Goal: Task Accomplishment & Management: Use online tool/utility

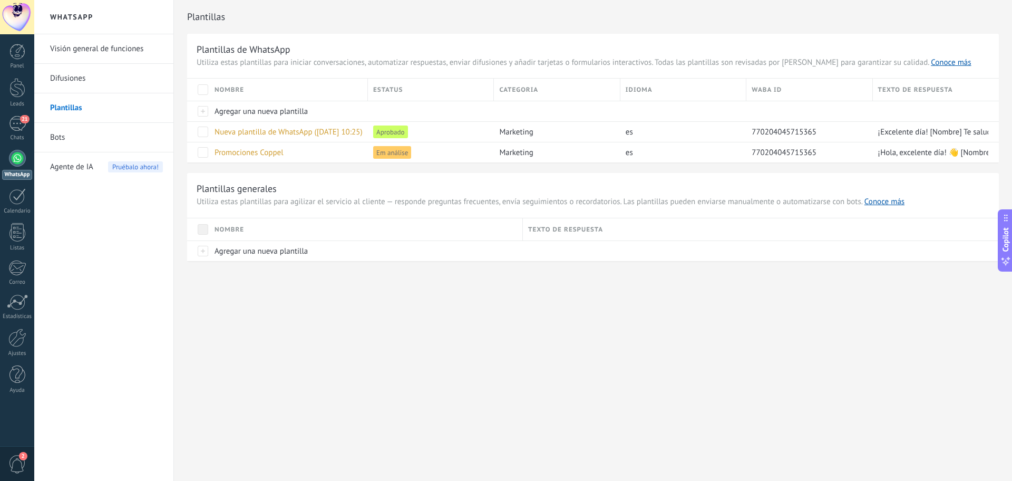
click at [81, 76] on link "Difusiones" at bounding box center [106, 79] width 113 height 30
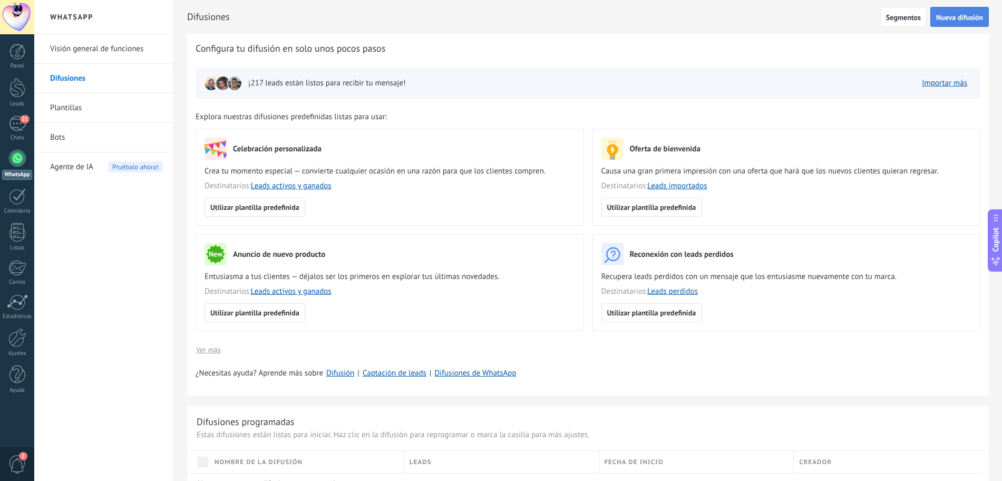
click at [955, 25] on button "Nueva difusión" at bounding box center [960, 17] width 59 height 20
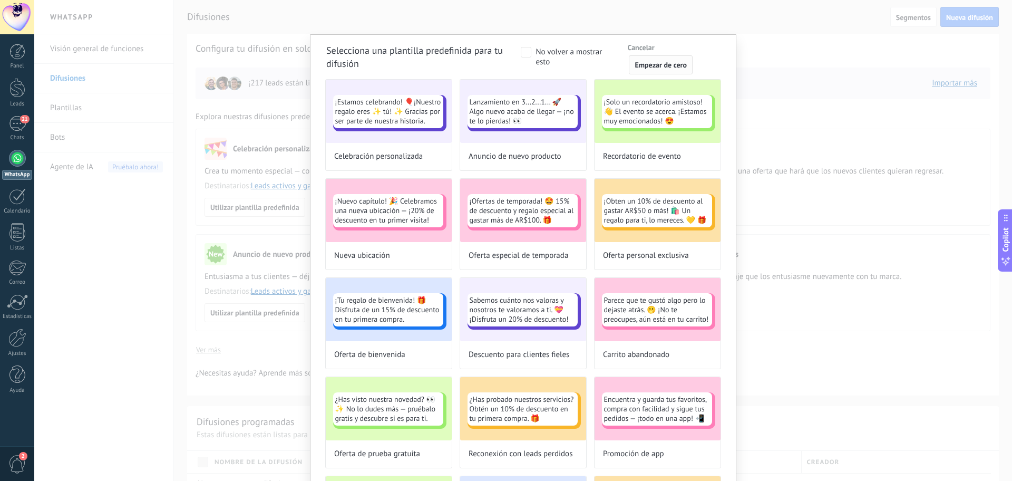
click at [636, 62] on span "Empezar de cero" at bounding box center [661, 64] width 52 height 7
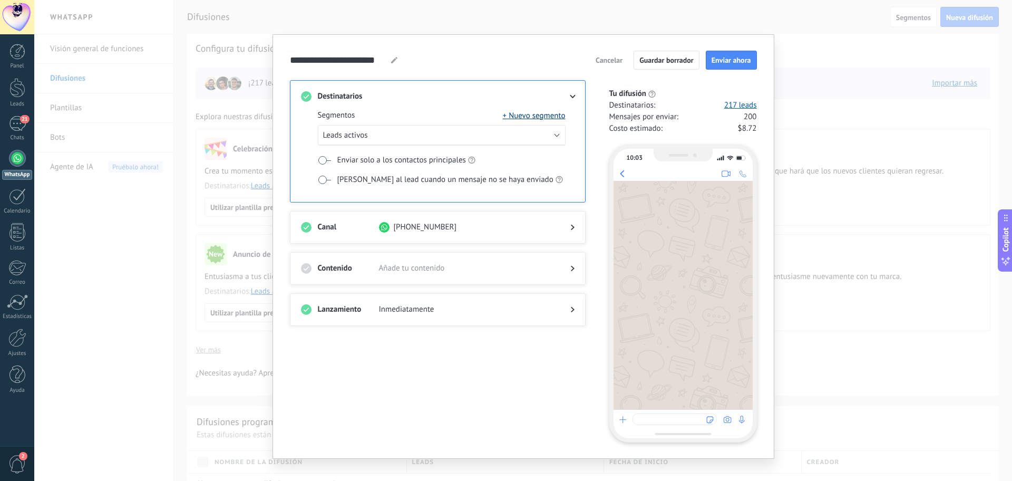
click at [546, 117] on button "+ Nuevo segmento" at bounding box center [534, 115] width 63 height 11
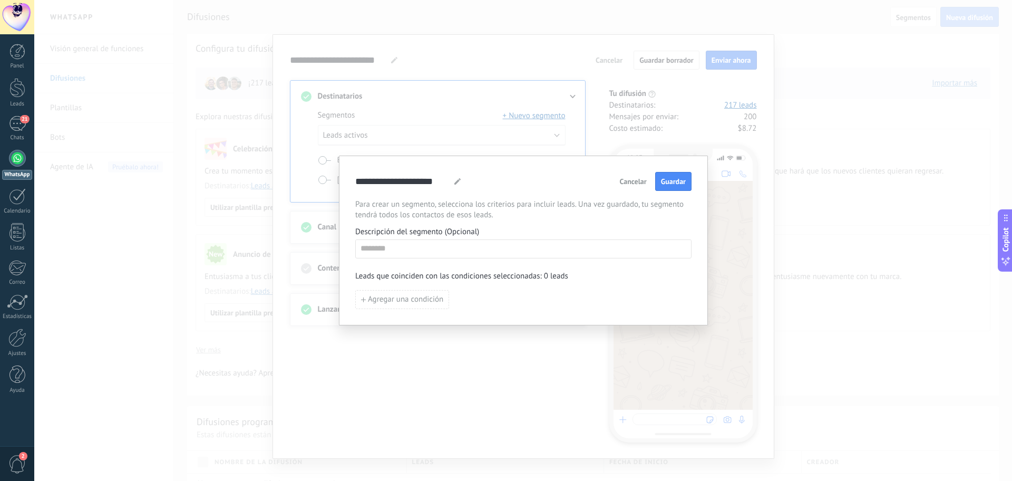
click at [628, 180] on span "Cancelar" at bounding box center [633, 181] width 27 height 7
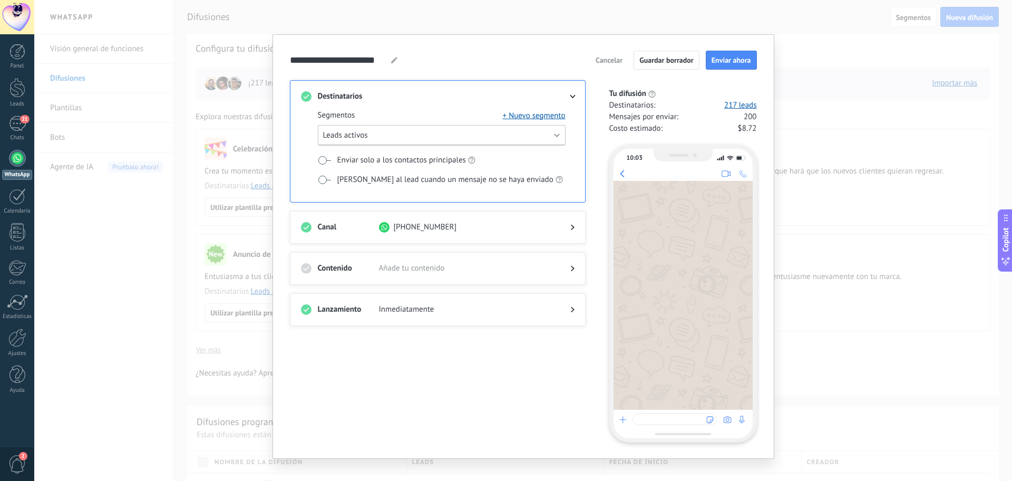
click at [558, 137] on button "Leads activos" at bounding box center [442, 135] width 248 height 21
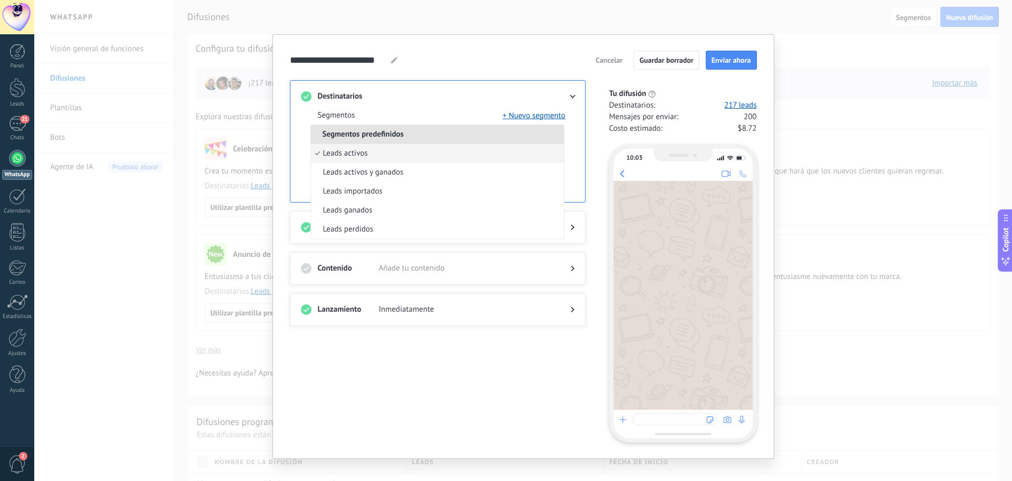
click at [439, 137] on li "Segmentos predefinidos" at bounding box center [437, 134] width 253 height 19
click at [353, 114] on div "Segmentos + Nuevo segmento" at bounding box center [442, 115] width 248 height 11
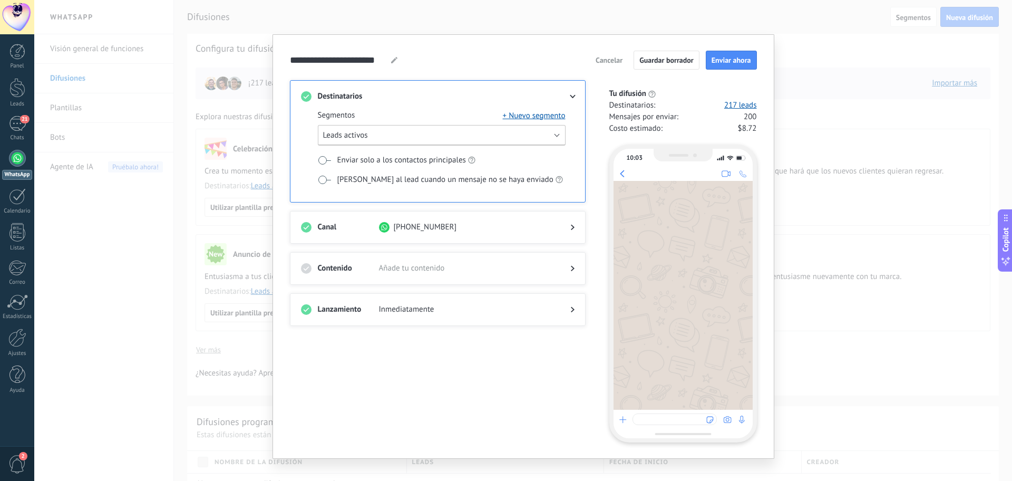
click at [551, 133] on button "Leads activos" at bounding box center [442, 135] width 248 height 21
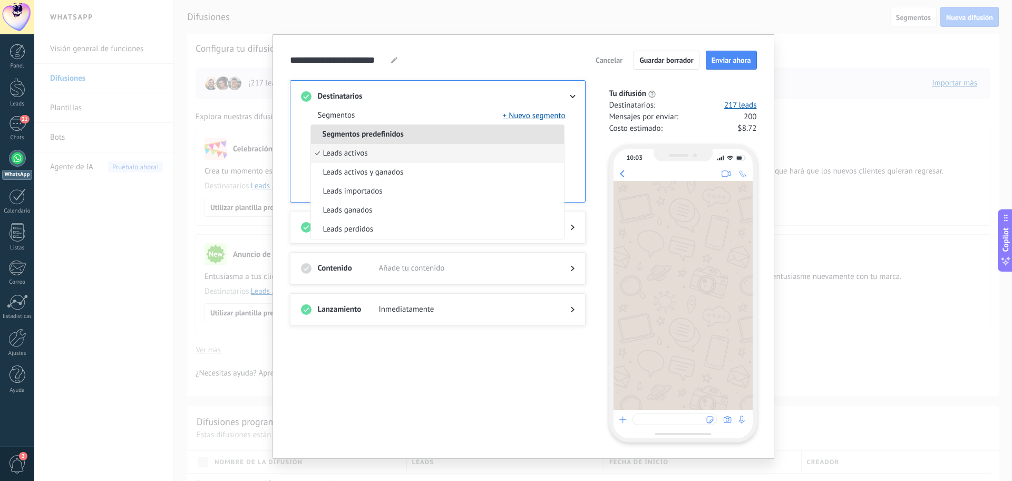
click at [568, 174] on div "Segmentos + Nuevo segmento Segmentos predefinidos Leads activos Leads activos y…" at bounding box center [438, 152] width 274 height 100
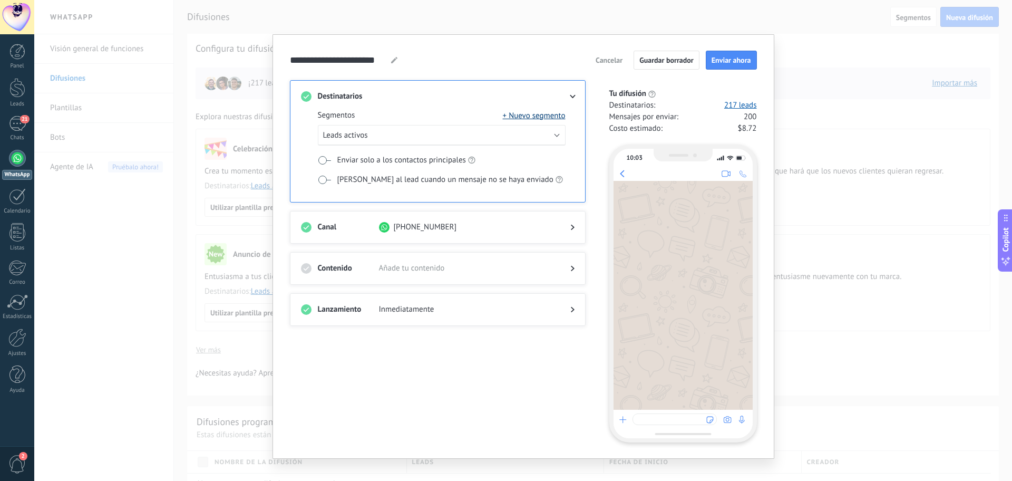
click at [550, 119] on button "+ Nuevo segmento" at bounding box center [534, 115] width 63 height 11
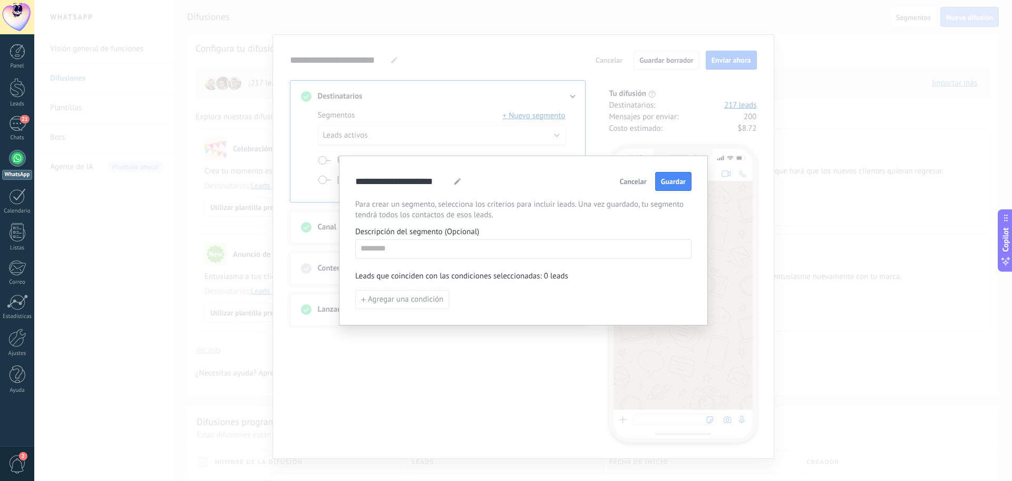
click at [632, 181] on span "Cancelar" at bounding box center [633, 181] width 27 height 7
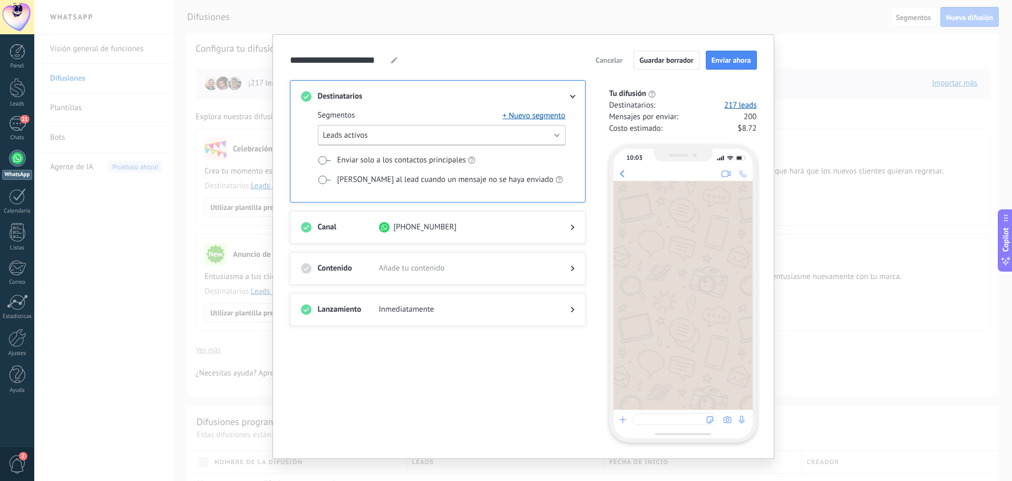
click at [497, 131] on button "Leads activos" at bounding box center [442, 135] width 248 height 21
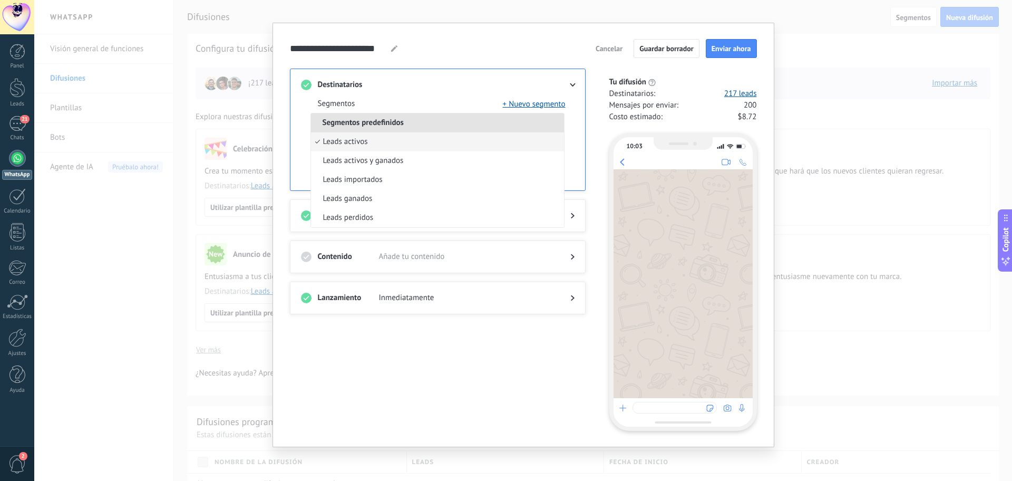
scroll to position [12, 0]
click at [491, 142] on li "Leads activos" at bounding box center [437, 141] width 253 height 19
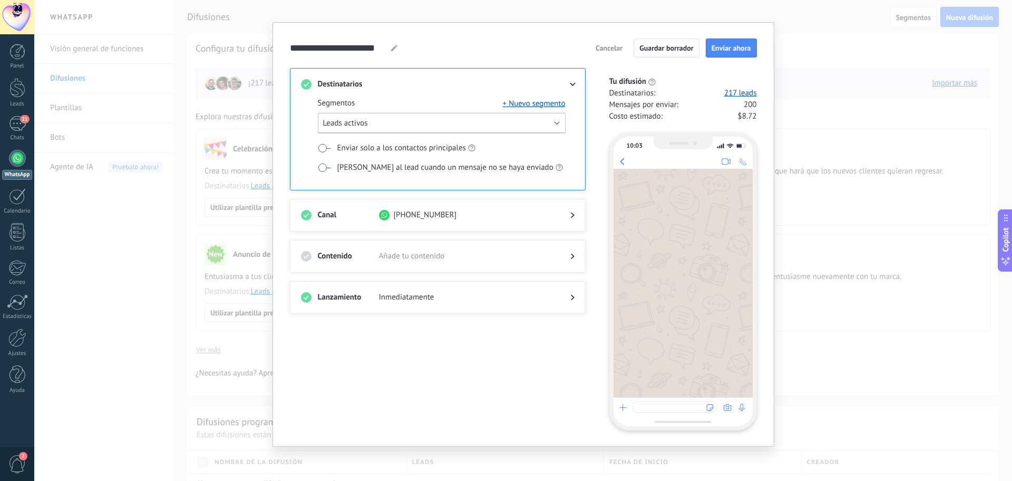
click at [560, 120] on button "Leads activos" at bounding box center [442, 123] width 248 height 21
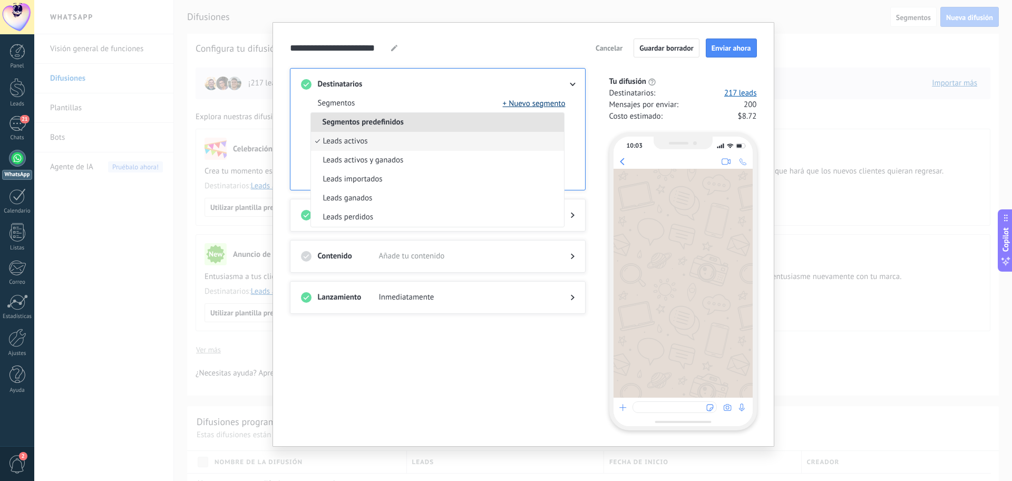
click at [523, 102] on button "+ Nuevo segmento" at bounding box center [534, 103] width 63 height 11
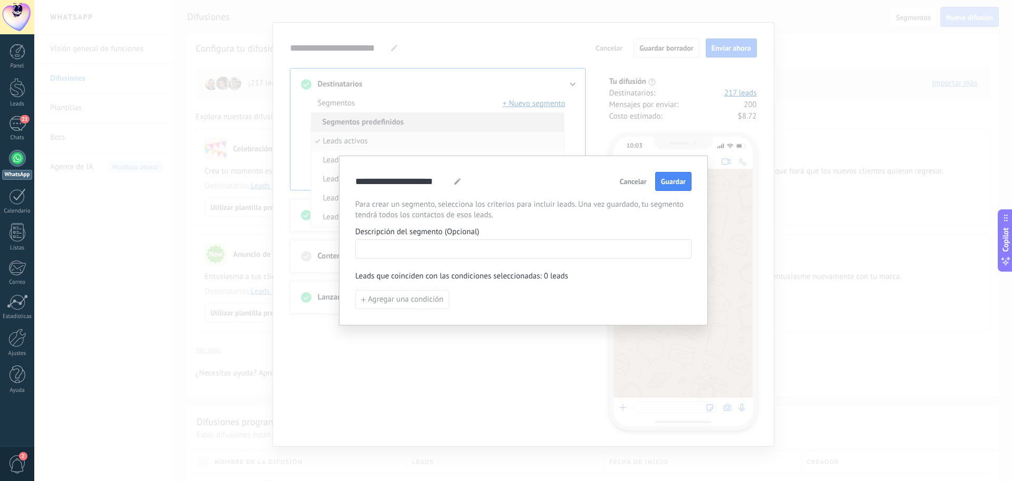
click at [469, 244] on input at bounding box center [523, 248] width 335 height 17
type input "******"
click at [441, 302] on span "Agregar una condición" at bounding box center [405, 299] width 75 height 7
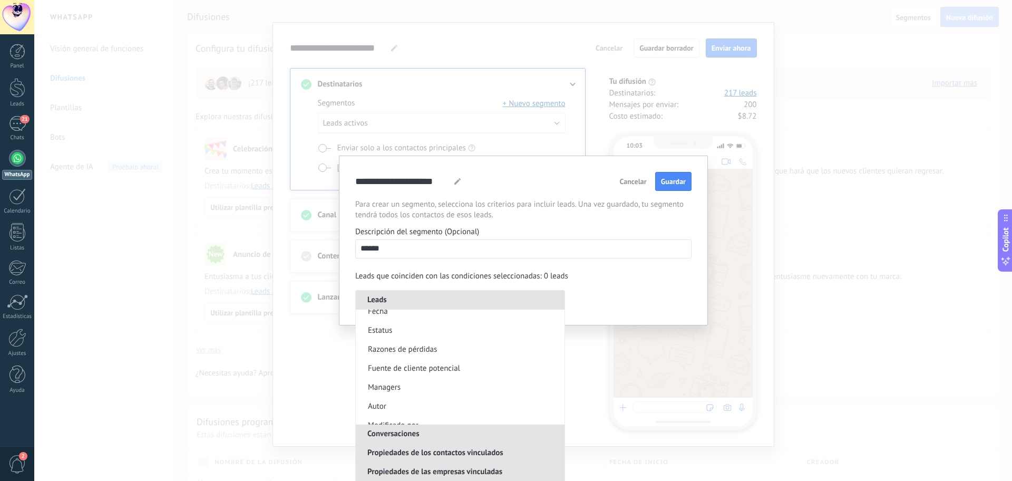
scroll to position [24, 0]
click at [456, 333] on li "Estatus" at bounding box center [460, 332] width 209 height 19
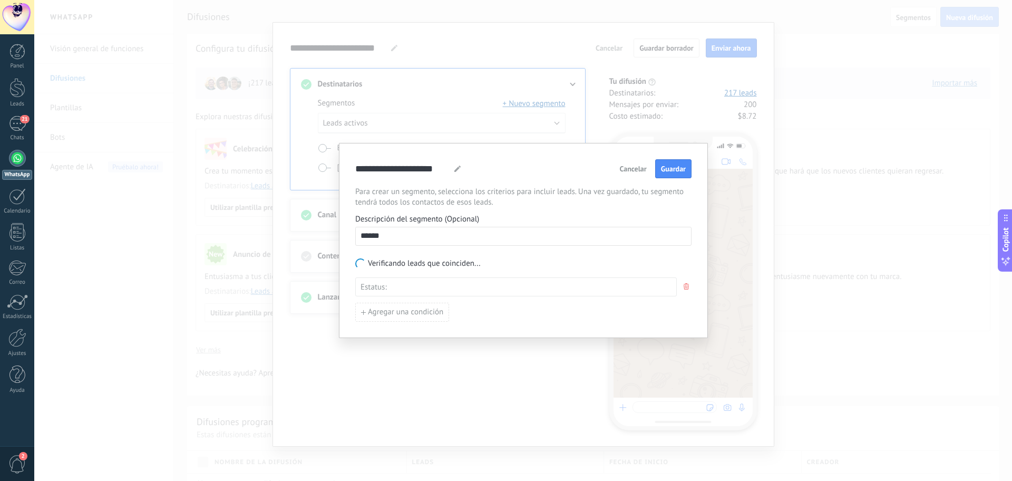
click at [0, 0] on div "Incoming leads Contacto inicial Negociación Debate contractual Discusión de con…" at bounding box center [0, 0] width 0 height 0
click at [456, 313] on span at bounding box center [437, 308] width 61 height 9
click at [0, 0] on label "Contacto inicial V2" at bounding box center [0, 0] width 0 height 0
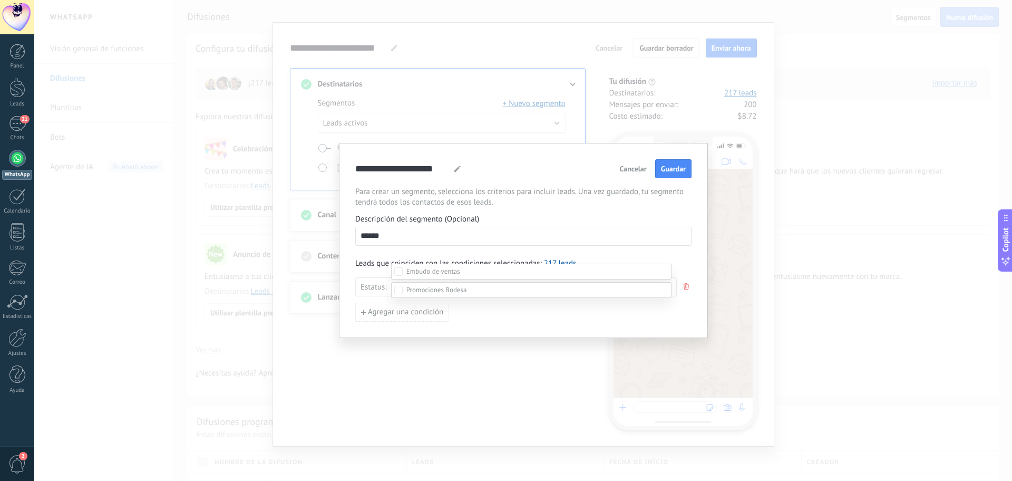
click at [692, 314] on div at bounding box center [523, 222] width 978 height 481
click at [673, 172] on span "Guardar" at bounding box center [673, 168] width 25 height 7
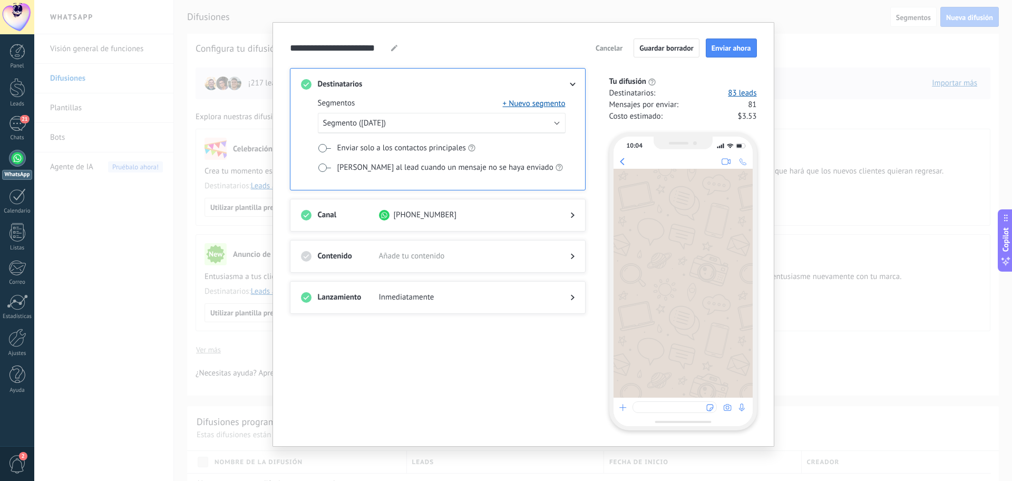
click at [573, 255] on div "Contenido Añade tu contenido" at bounding box center [438, 256] width 296 height 33
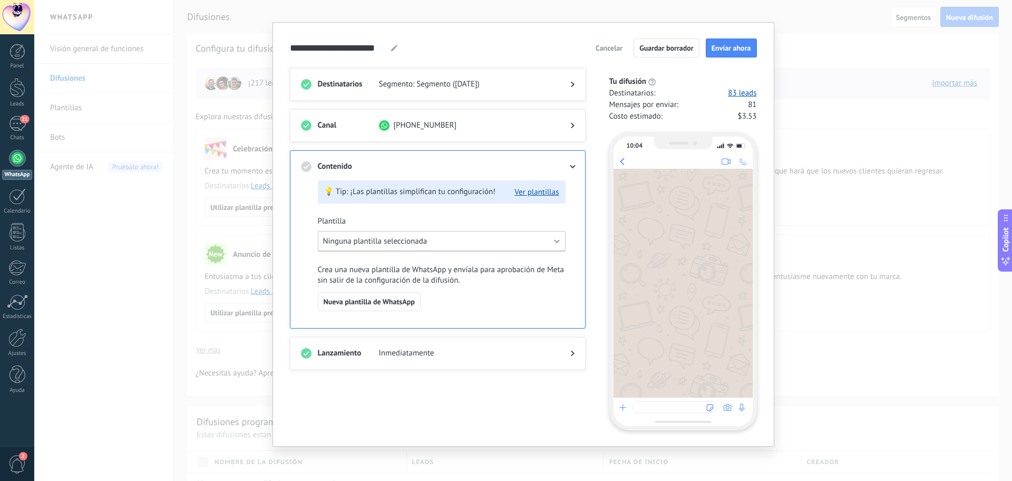
click at [526, 245] on button "Ninguna plantilla seleccionada" at bounding box center [442, 241] width 248 height 21
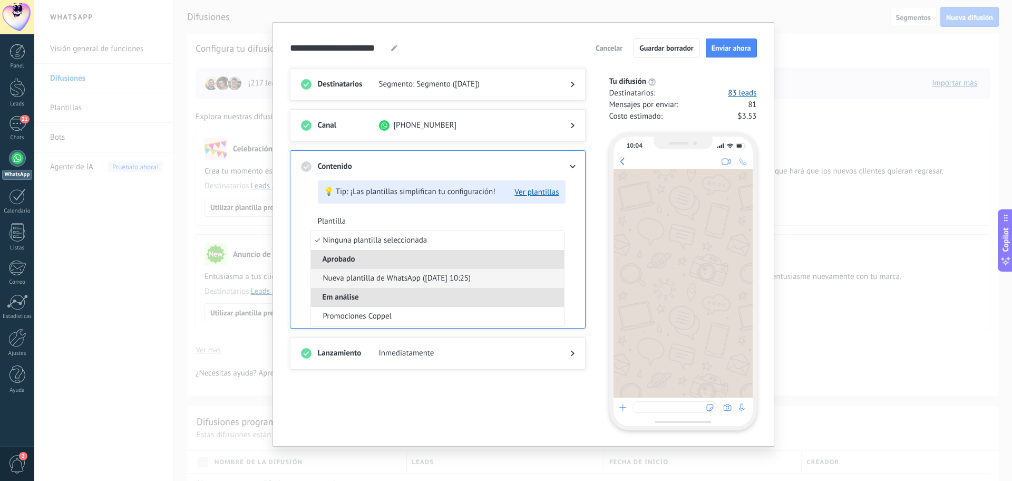
click at [491, 279] on li "Nueva plantilla de WhatsApp ([DATE] 10:25)" at bounding box center [437, 278] width 253 height 19
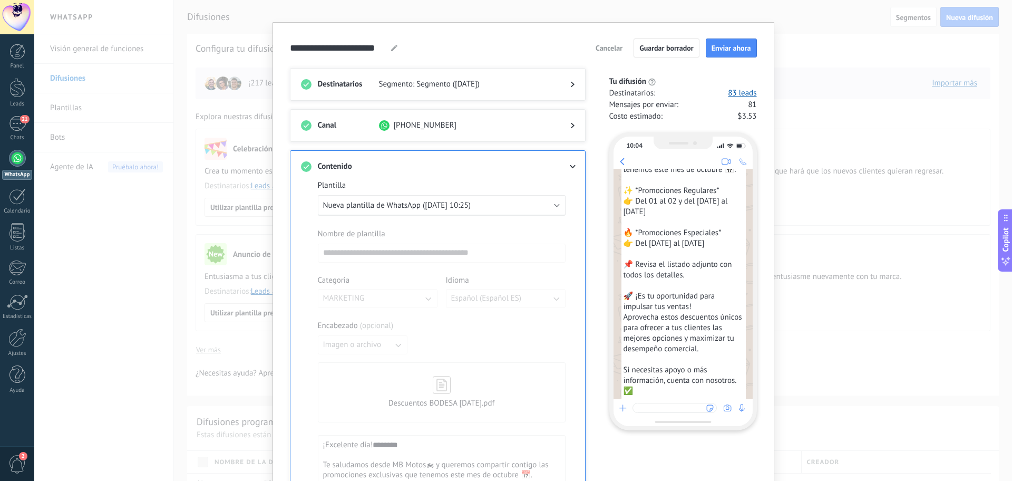
scroll to position [102, 0]
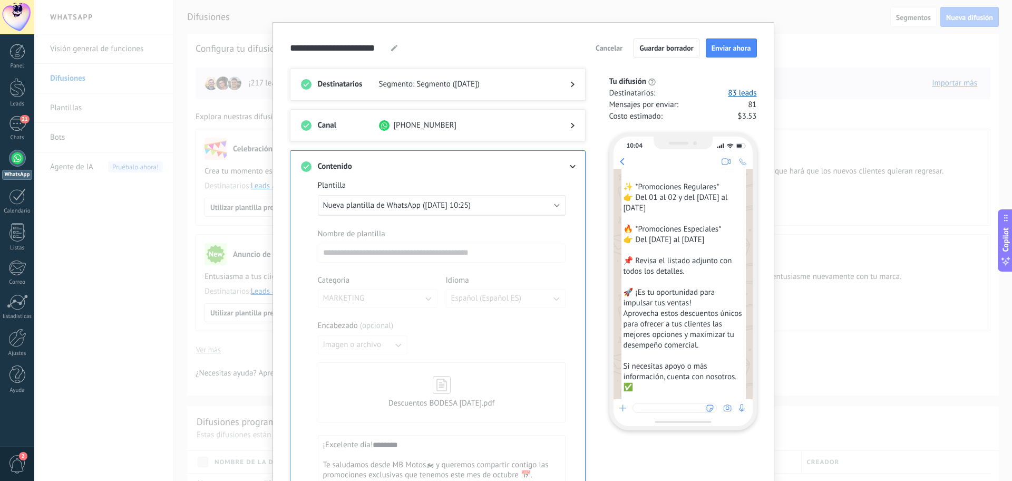
drag, startPoint x: 1005, startPoint y: 305, endPoint x: 1006, endPoint y: 312, distance: 6.4
click at [1006, 312] on div "**********" at bounding box center [523, 240] width 978 height 481
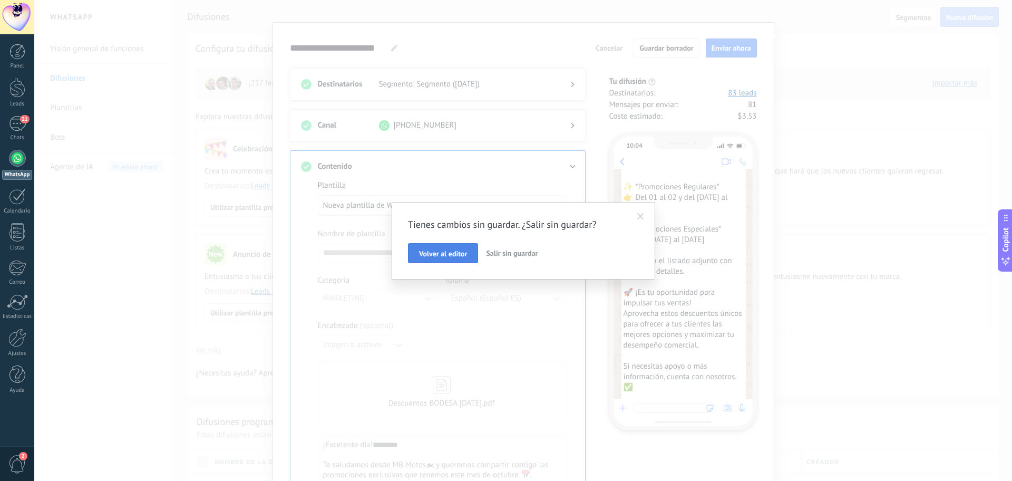
click at [469, 258] on button "Volver al editor" at bounding box center [443, 253] width 70 height 20
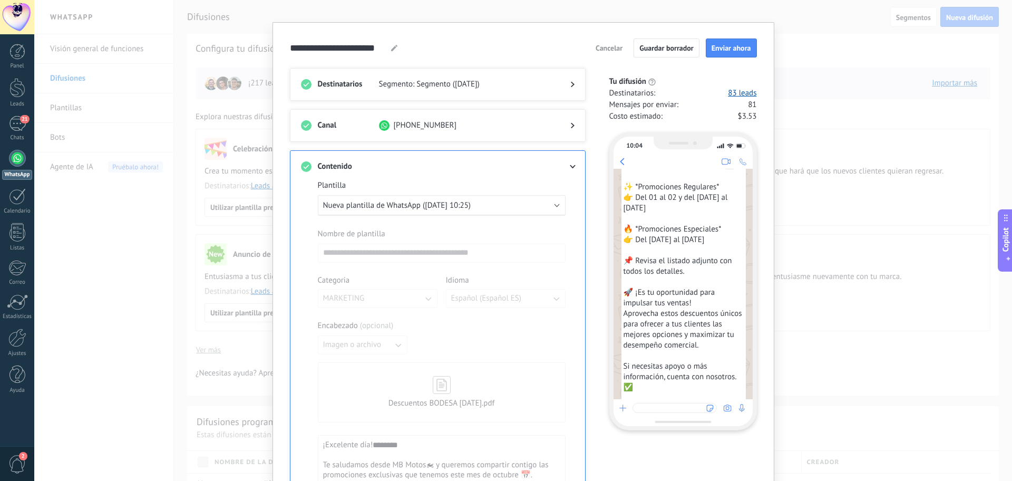
click at [844, 339] on div "**********" at bounding box center [523, 240] width 978 height 481
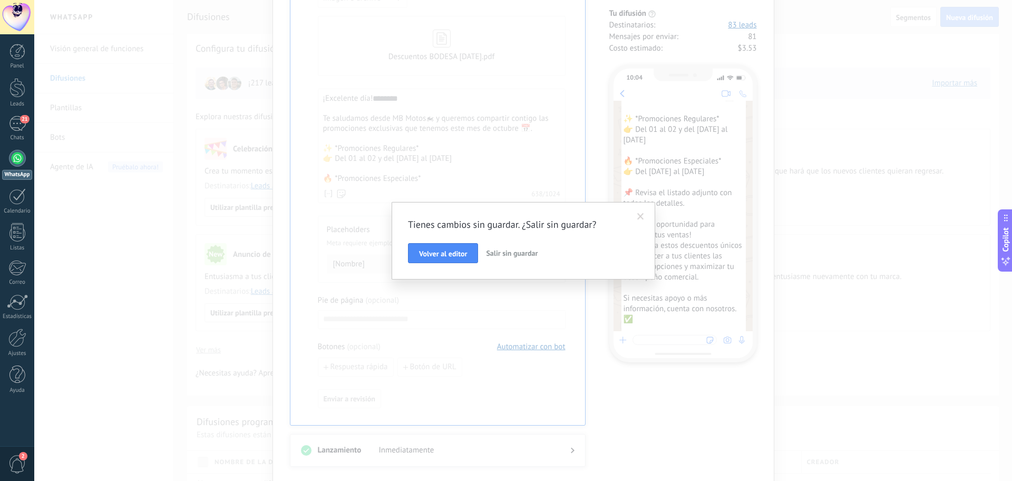
scroll to position [403, 0]
click at [641, 218] on span at bounding box center [641, 216] width 7 height 7
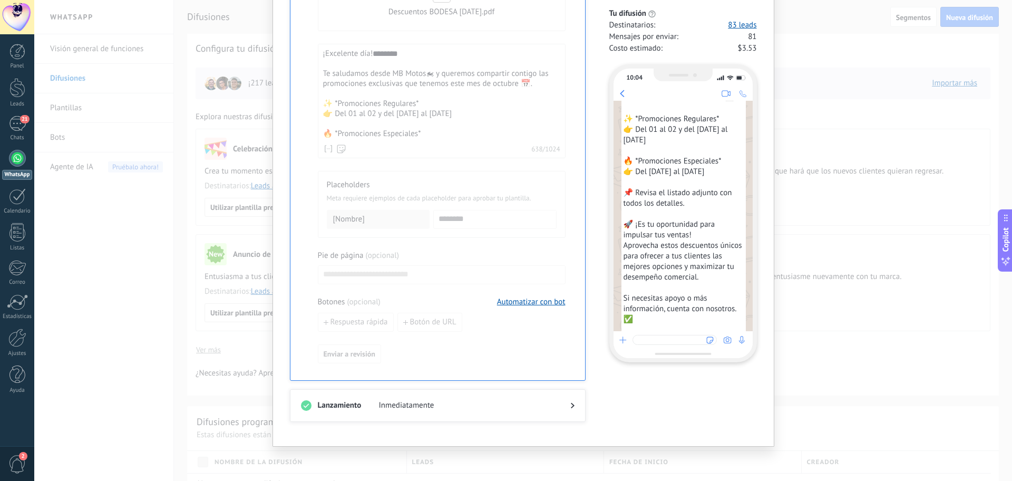
click at [853, 230] on div "**********" at bounding box center [523, 240] width 978 height 481
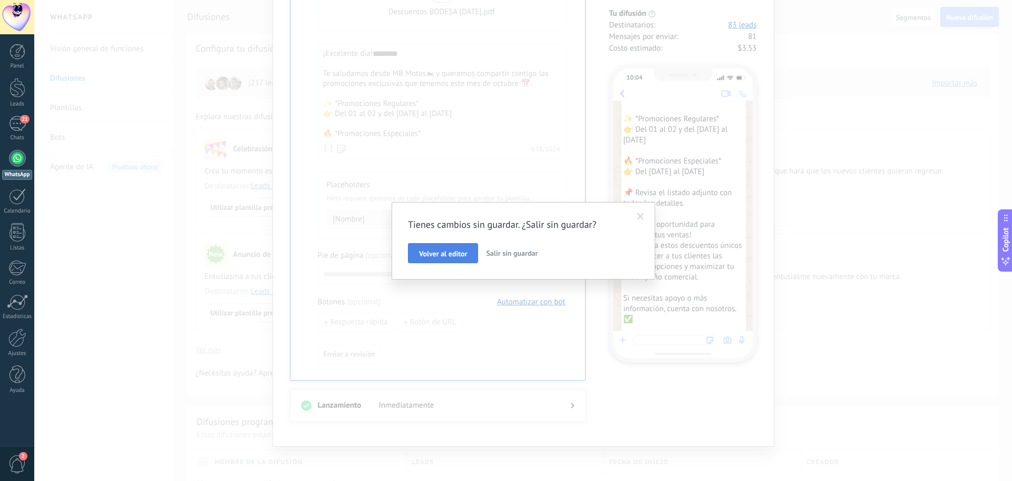
click at [447, 256] on span "Volver al editor" at bounding box center [443, 253] width 48 height 7
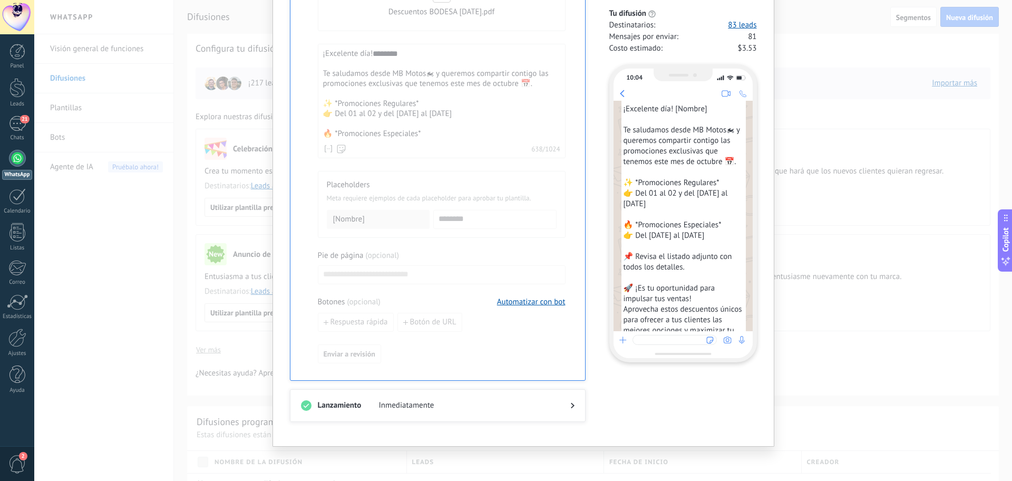
scroll to position [0, 0]
